Goal: Task Accomplishment & Management: Use online tool/utility

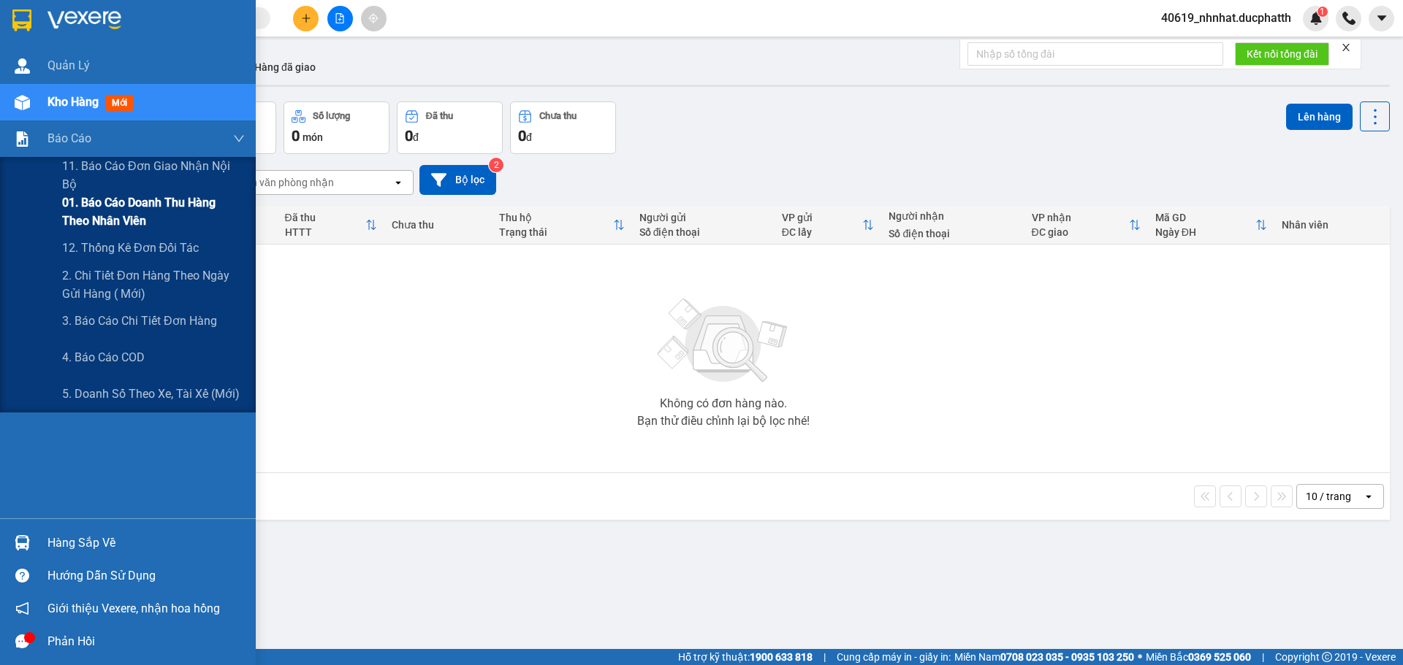
click at [88, 206] on span "01. Báo cáo doanh thu hàng theo nhân viên" at bounding box center [153, 212] width 183 height 37
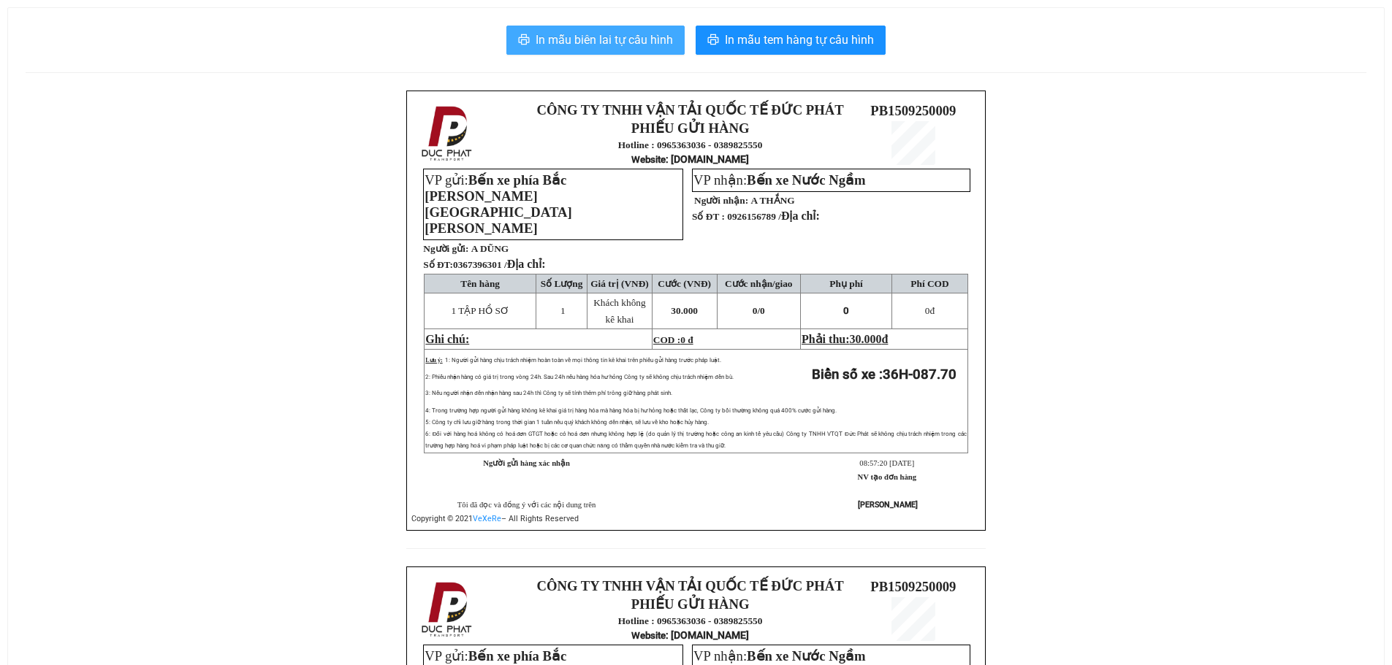
click at [621, 51] on button "In mẫu biên lai tự cấu hình" at bounding box center [595, 40] width 178 height 29
